Goal: Task Accomplishment & Management: Manage account settings

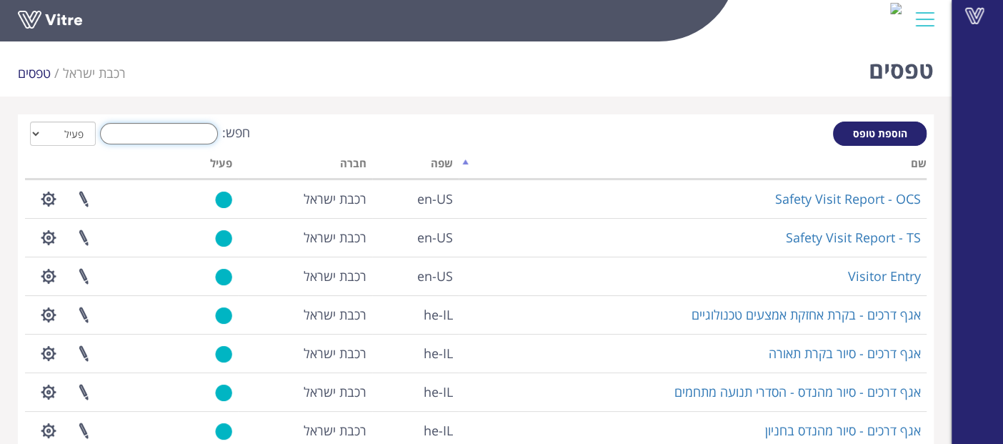
click at [189, 137] on input "חפש:" at bounding box center [159, 133] width 118 height 21
type input ","
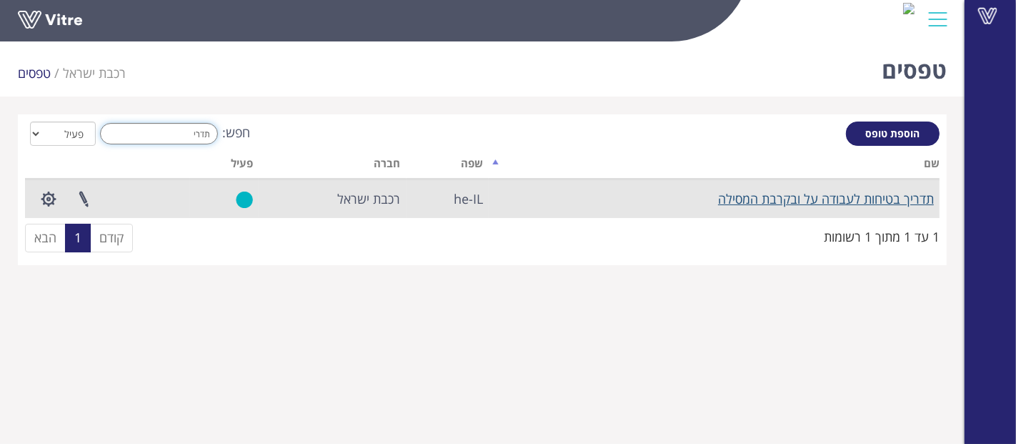
type input "תדרי"
click at [806, 199] on link "תדריך בטיחות לעבודה על ובקרבת המסילה" at bounding box center [826, 198] width 216 height 17
click at [39, 199] on button "button" at bounding box center [49, 199] width 36 height 38
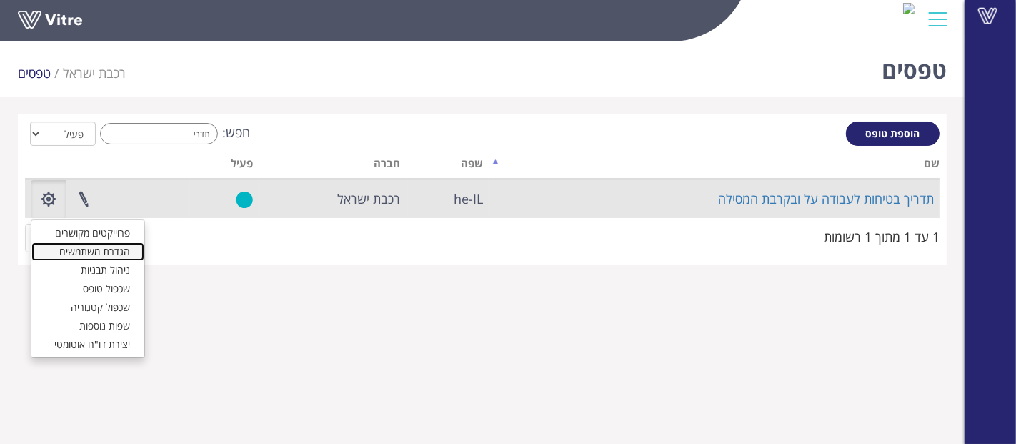
click at [92, 254] on link "הגדרת משתמשים" at bounding box center [87, 251] width 113 height 19
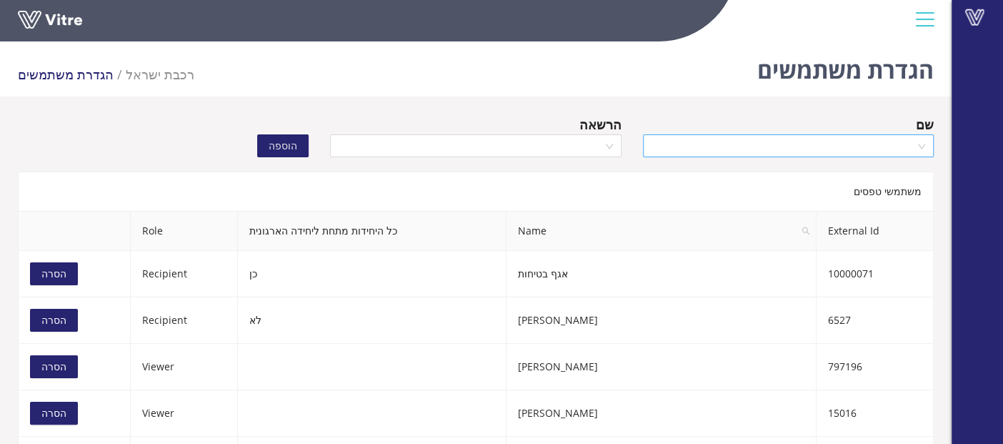
click at [729, 146] on input "search" at bounding box center [783, 145] width 264 height 21
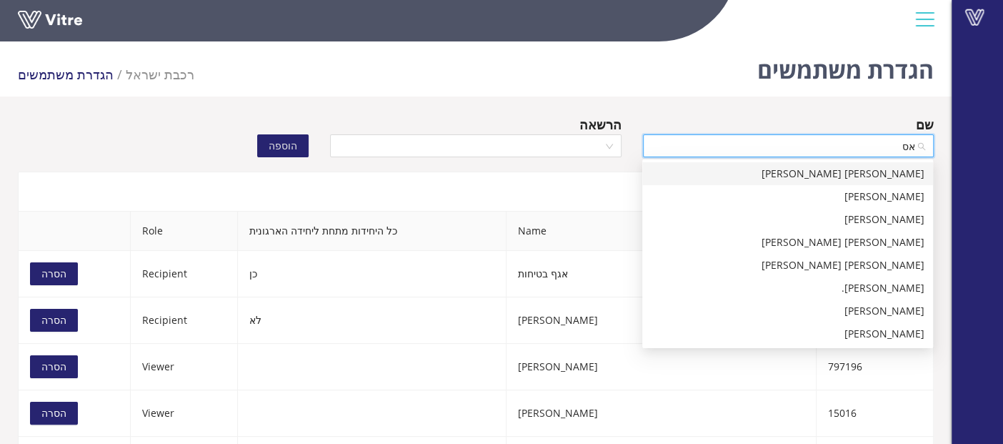
type input "א"
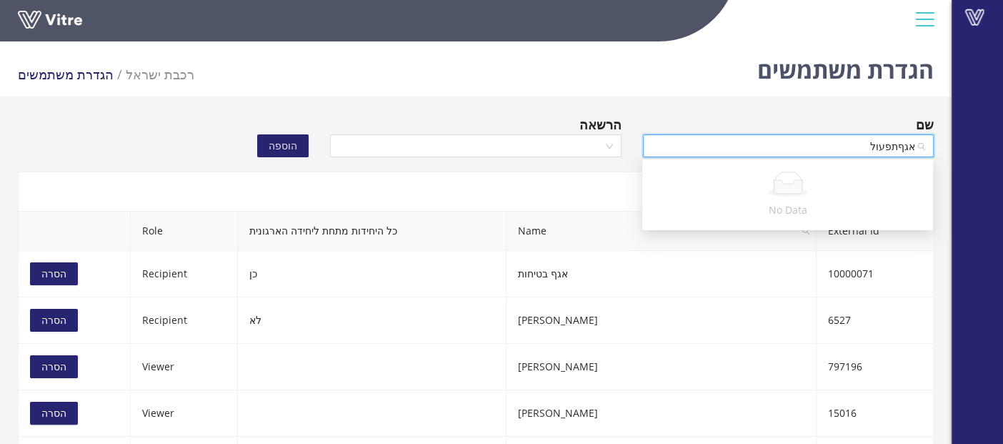
click at [898, 149] on input "אגףתפעול" at bounding box center [783, 145] width 264 height 21
type input "אגף תפעול"
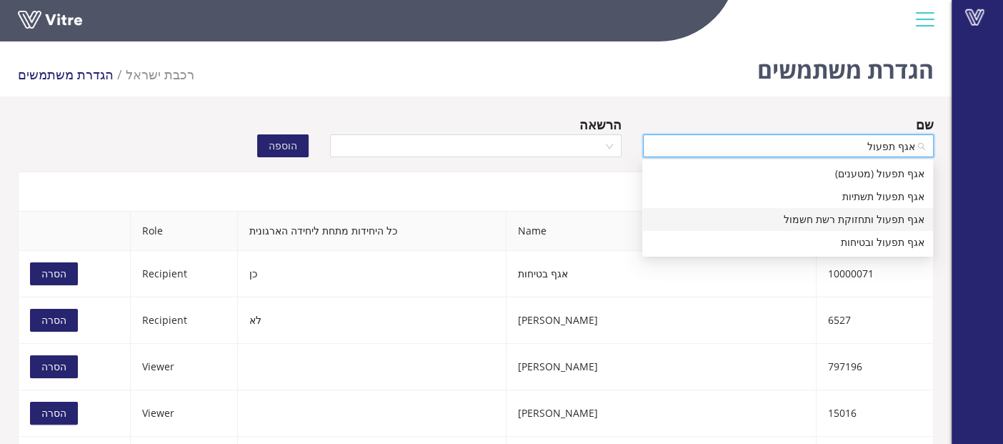
click at [869, 217] on div "אגף תפעול ותחזוקת רשת חשמול" at bounding box center [788, 219] width 274 height 16
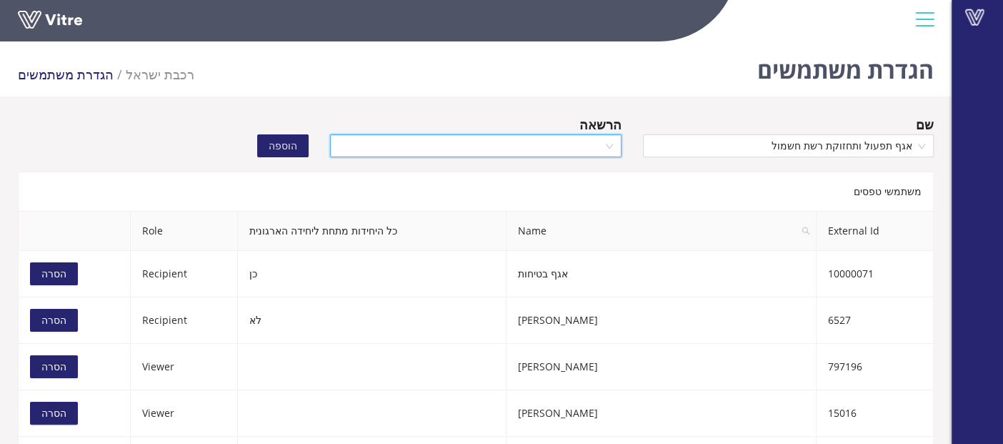
click at [581, 141] on input "search" at bounding box center [471, 145] width 264 height 21
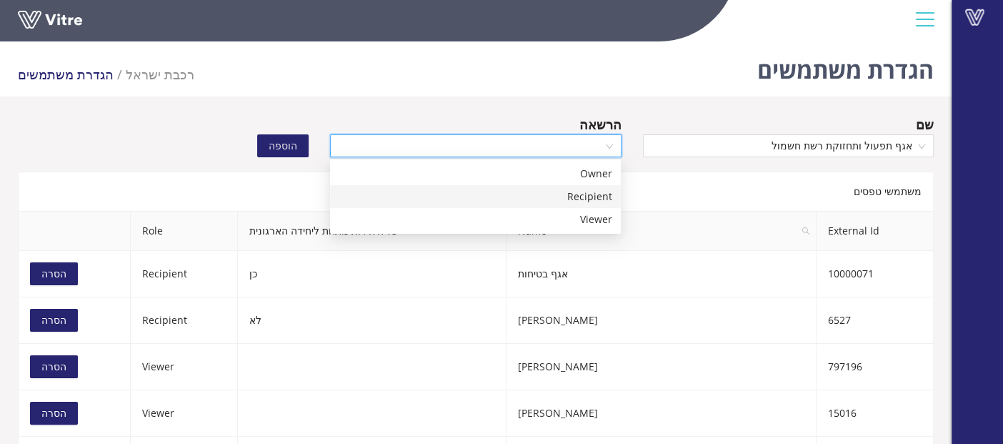
click at [583, 193] on div "Recipient" at bounding box center [476, 197] width 274 height 16
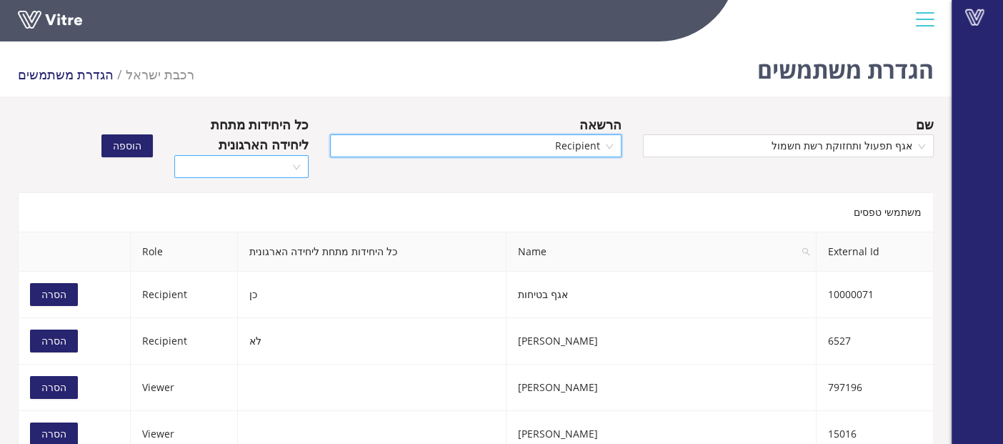
click at [291, 165] on div at bounding box center [241, 166] width 135 height 23
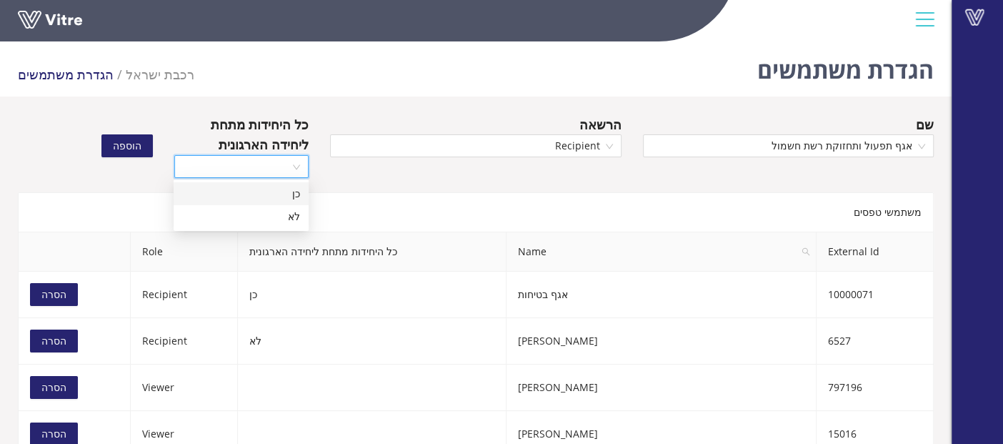
click at [289, 195] on div "כן" at bounding box center [241, 194] width 118 height 16
click at [136, 147] on span "הוספה" at bounding box center [127, 146] width 29 height 16
